Goal: Browse casually

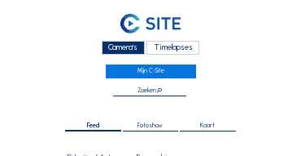
scroll to position [668, 0]
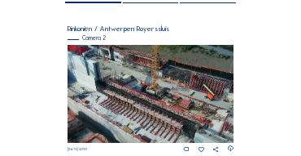
scroll to position [130, 0]
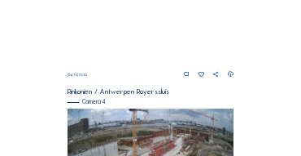
scroll to position [574, 0]
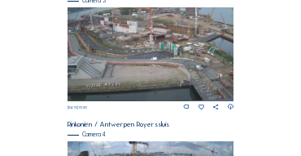
click at [101, 55] on img at bounding box center [151, 54] width 167 height 94
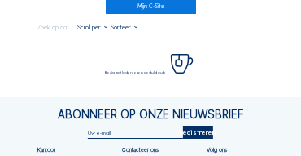
scroll to position [65, 0]
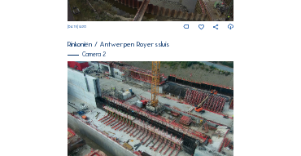
scroll to position [243, 0]
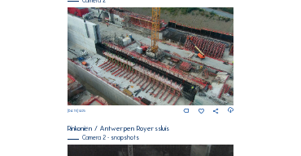
scroll to position [275, 0]
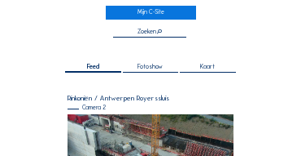
scroll to position [114, 0]
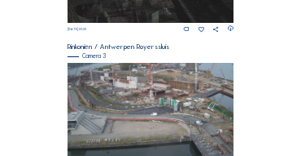
scroll to position [504, 0]
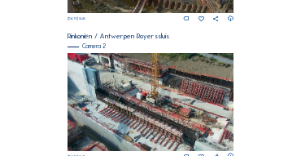
scroll to position [261, 0]
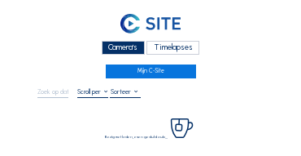
click at [134, 51] on div "Camera's" at bounding box center [123, 48] width 43 height 14
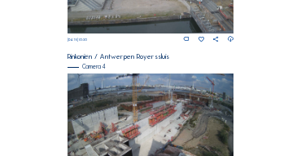
scroll to position [672, 0]
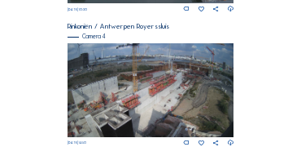
click at [183, 88] on img at bounding box center [151, 90] width 167 height 94
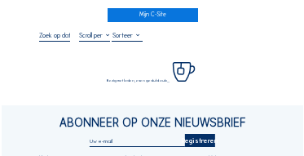
scroll to position [65, 0]
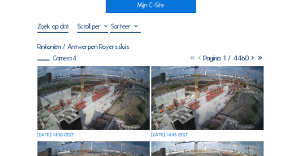
click at [71, 80] on img at bounding box center [93, 98] width 112 height 64
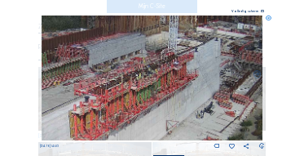
drag, startPoint x: 183, startPoint y: 68, endPoint x: 169, endPoint y: 87, distance: 23.5
click at [169, 87] on img at bounding box center [153, 77] width 222 height 125
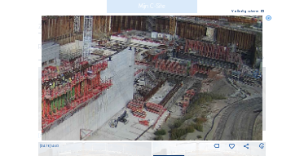
drag, startPoint x: 179, startPoint y: 90, endPoint x: 103, endPoint y: 96, distance: 76.8
click at [103, 96] on img at bounding box center [153, 77] width 222 height 125
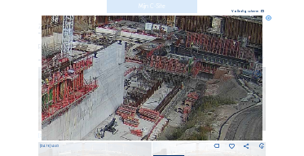
click at [152, 91] on img at bounding box center [153, 77] width 222 height 125
click at [130, 91] on img at bounding box center [153, 77] width 222 height 125
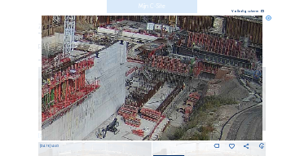
drag, startPoint x: 95, startPoint y: 92, endPoint x: 112, endPoint y: 92, distance: 17.1
click at [112, 92] on img at bounding box center [153, 77] width 222 height 125
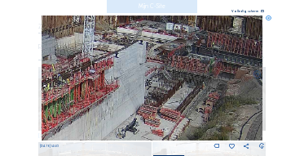
drag, startPoint x: 99, startPoint y: 92, endPoint x: 130, endPoint y: 93, distance: 31.0
click at [152, 93] on img at bounding box center [153, 77] width 222 height 125
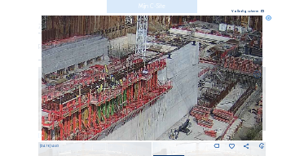
drag, startPoint x: 101, startPoint y: 93, endPoint x: 143, endPoint y: 93, distance: 41.6
click at [143, 93] on img at bounding box center [153, 77] width 222 height 125
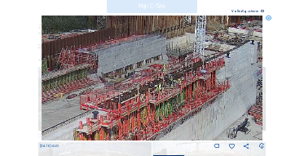
drag, startPoint x: 99, startPoint y: 91, endPoint x: 138, endPoint y: 90, distance: 38.3
click at [137, 90] on img at bounding box center [153, 77] width 222 height 125
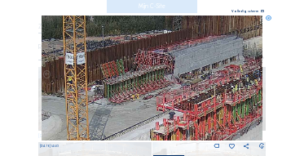
drag, startPoint x: 101, startPoint y: 98, endPoint x: 155, endPoint y: 99, distance: 53.8
click at [155, 99] on img at bounding box center [153, 77] width 222 height 125
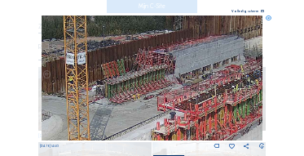
drag, startPoint x: 80, startPoint y: 99, endPoint x: 106, endPoint y: 70, distance: 38.6
click at [106, 70] on img at bounding box center [153, 77] width 222 height 125
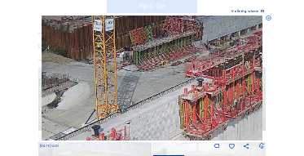
drag, startPoint x: 124, startPoint y: 81, endPoint x: 139, endPoint y: 63, distance: 23.8
click at [139, 63] on img at bounding box center [153, 77] width 222 height 125
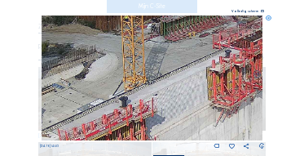
drag, startPoint x: 116, startPoint y: 77, endPoint x: 149, endPoint y: 56, distance: 39.6
click at [149, 56] on img at bounding box center [153, 77] width 222 height 125
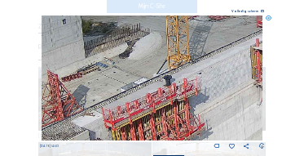
drag, startPoint x: 129, startPoint y: 67, endPoint x: 152, endPoint y: 61, distance: 23.5
click at [152, 61] on img at bounding box center [153, 77] width 222 height 125
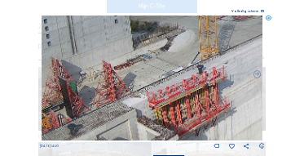
drag, startPoint x: 139, startPoint y: 66, endPoint x: 167, endPoint y: 64, distance: 28.6
click at [169, 59] on img at bounding box center [153, 77] width 222 height 125
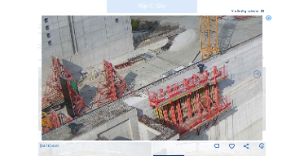
drag, startPoint x: 165, startPoint y: 69, endPoint x: 177, endPoint y: 53, distance: 20.4
click at [176, 54] on img at bounding box center [153, 77] width 222 height 125
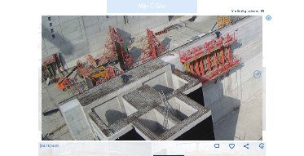
drag, startPoint x: 148, startPoint y: 83, endPoint x: 192, endPoint y: 41, distance: 61.1
click at [191, 42] on img at bounding box center [153, 77] width 222 height 125
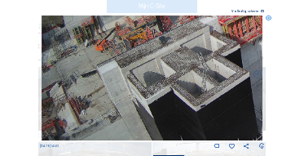
drag, startPoint x: 163, startPoint y: 81, endPoint x: 205, endPoint y: 33, distance: 63.5
click at [205, 33] on img at bounding box center [153, 77] width 222 height 125
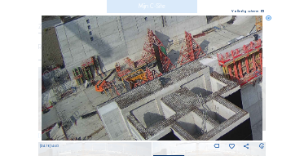
drag, startPoint x: 131, startPoint y: 64, endPoint x: 162, endPoint y: 105, distance: 51.2
click at [162, 105] on img at bounding box center [153, 77] width 222 height 125
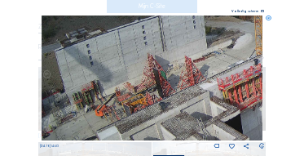
drag, startPoint x: 143, startPoint y: 69, endPoint x: 151, endPoint y: 94, distance: 25.8
click at [151, 94] on img at bounding box center [153, 77] width 222 height 125
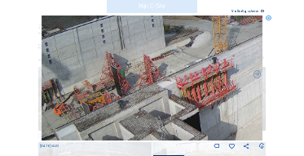
drag, startPoint x: 190, startPoint y: 86, endPoint x: 148, endPoint y: 85, distance: 41.6
click at [148, 85] on img at bounding box center [153, 77] width 222 height 125
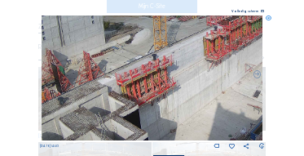
drag, startPoint x: 196, startPoint y: 85, endPoint x: 135, endPoint y: 81, distance: 60.4
click at [135, 81] on img at bounding box center [153, 77] width 222 height 125
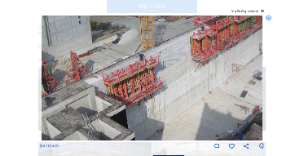
drag, startPoint x: 184, startPoint y: 81, endPoint x: 149, endPoint y: 81, distance: 35.0
click at [148, 81] on img at bounding box center [153, 77] width 222 height 125
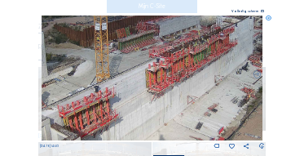
drag, startPoint x: 183, startPoint y: 77, endPoint x: 163, endPoint y: 106, distance: 35.3
click at [163, 106] on img at bounding box center [153, 77] width 222 height 125
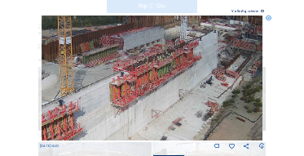
drag, startPoint x: 196, startPoint y: 90, endPoint x: 156, endPoint y: 104, distance: 42.3
click at [156, 105] on img at bounding box center [153, 77] width 222 height 125
